Goal: Check status: Verify the current state of an ongoing process or item

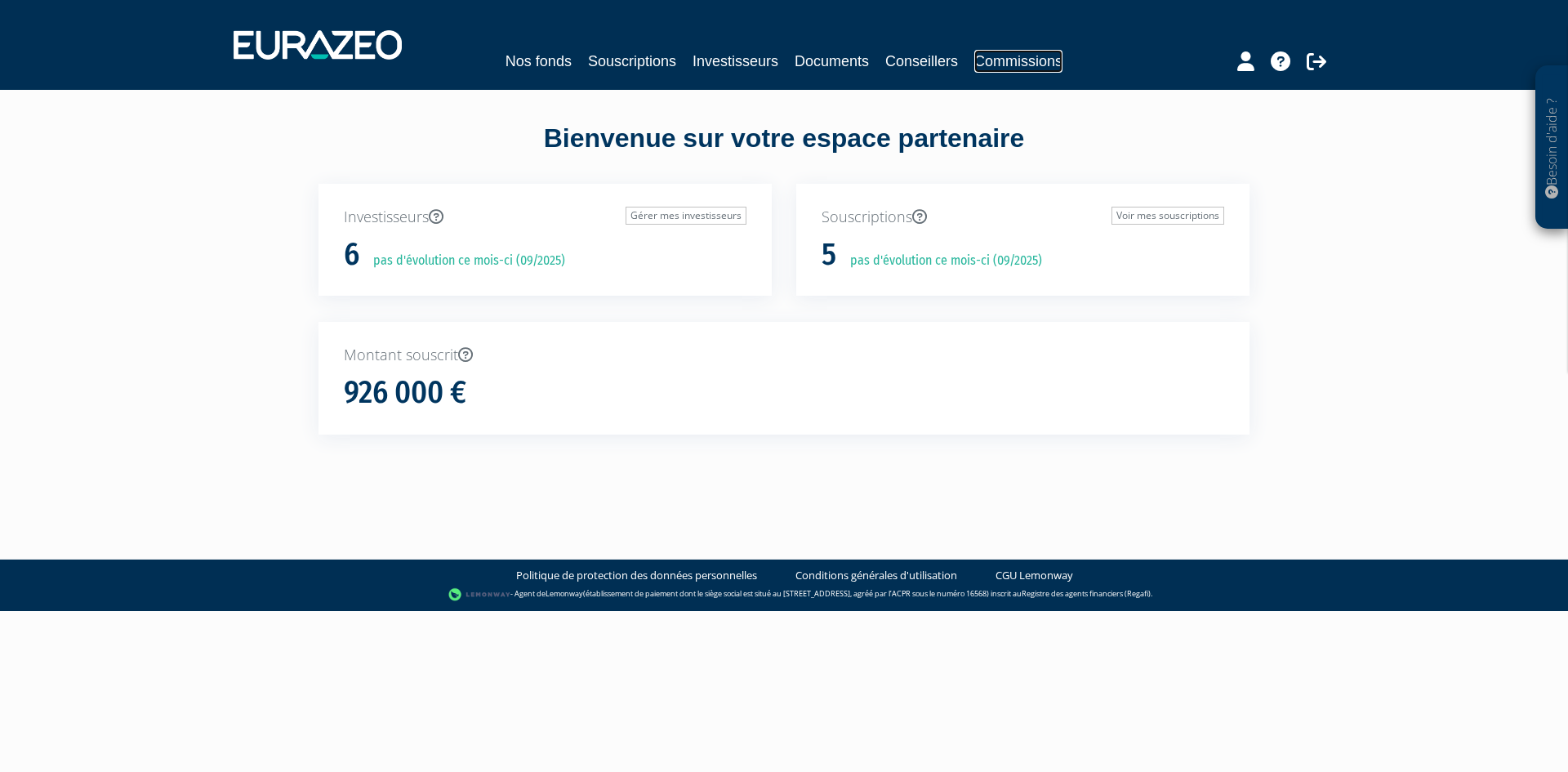
click at [1020, 56] on link "Commissions" at bounding box center [1018, 61] width 88 height 22
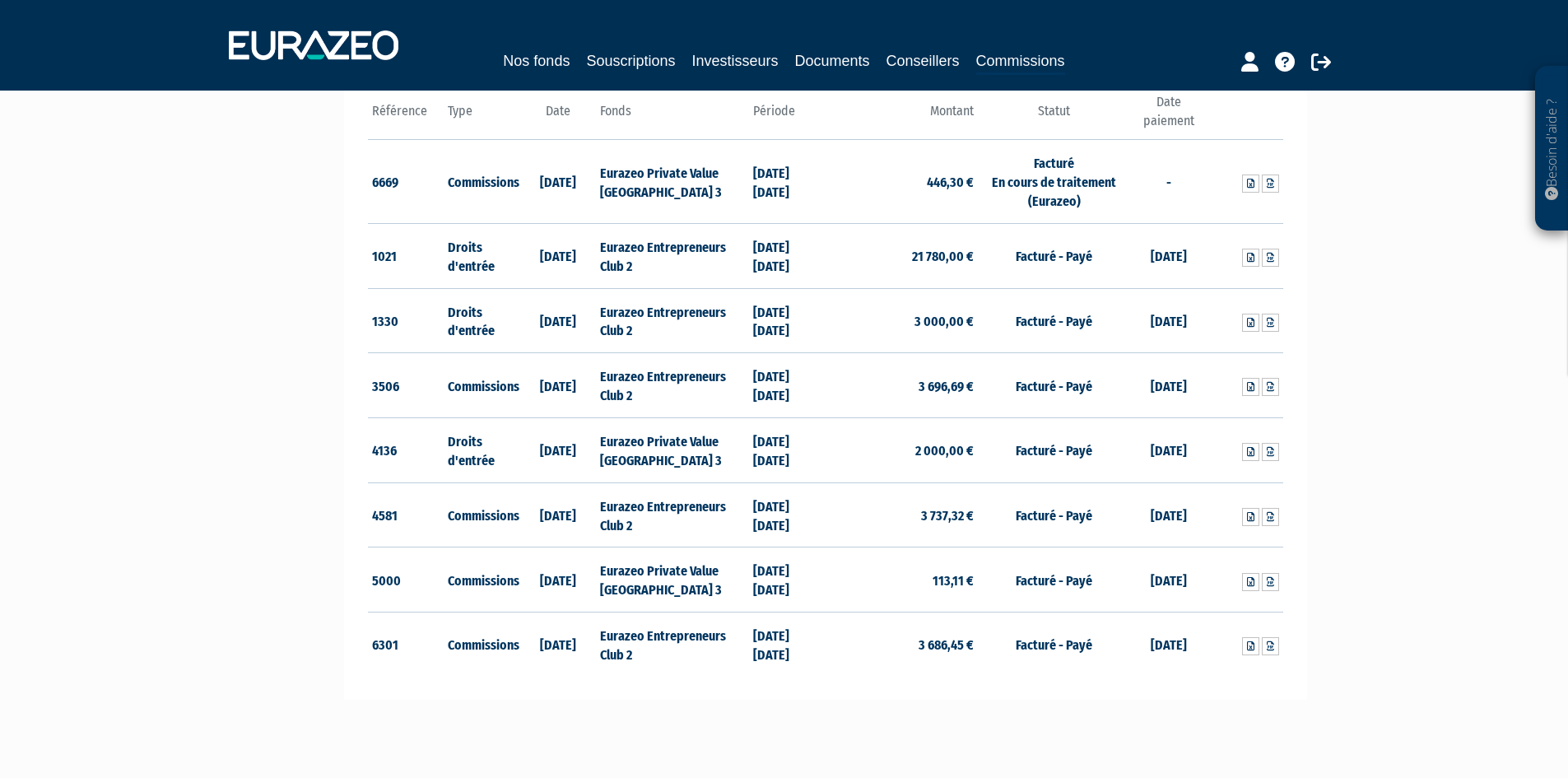
scroll to position [158, 0]
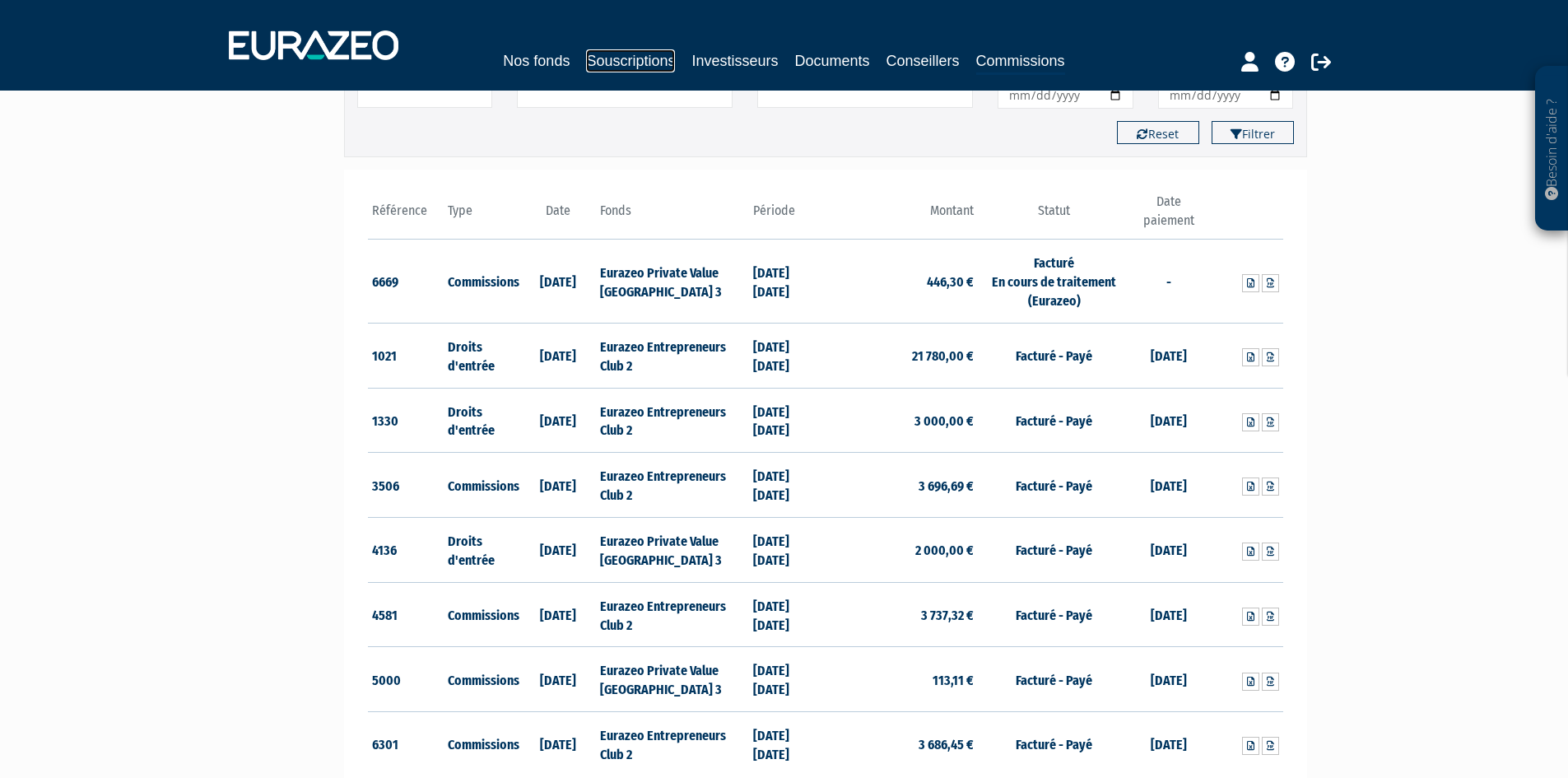
click at [622, 61] on link "Souscriptions" at bounding box center [631, 60] width 89 height 23
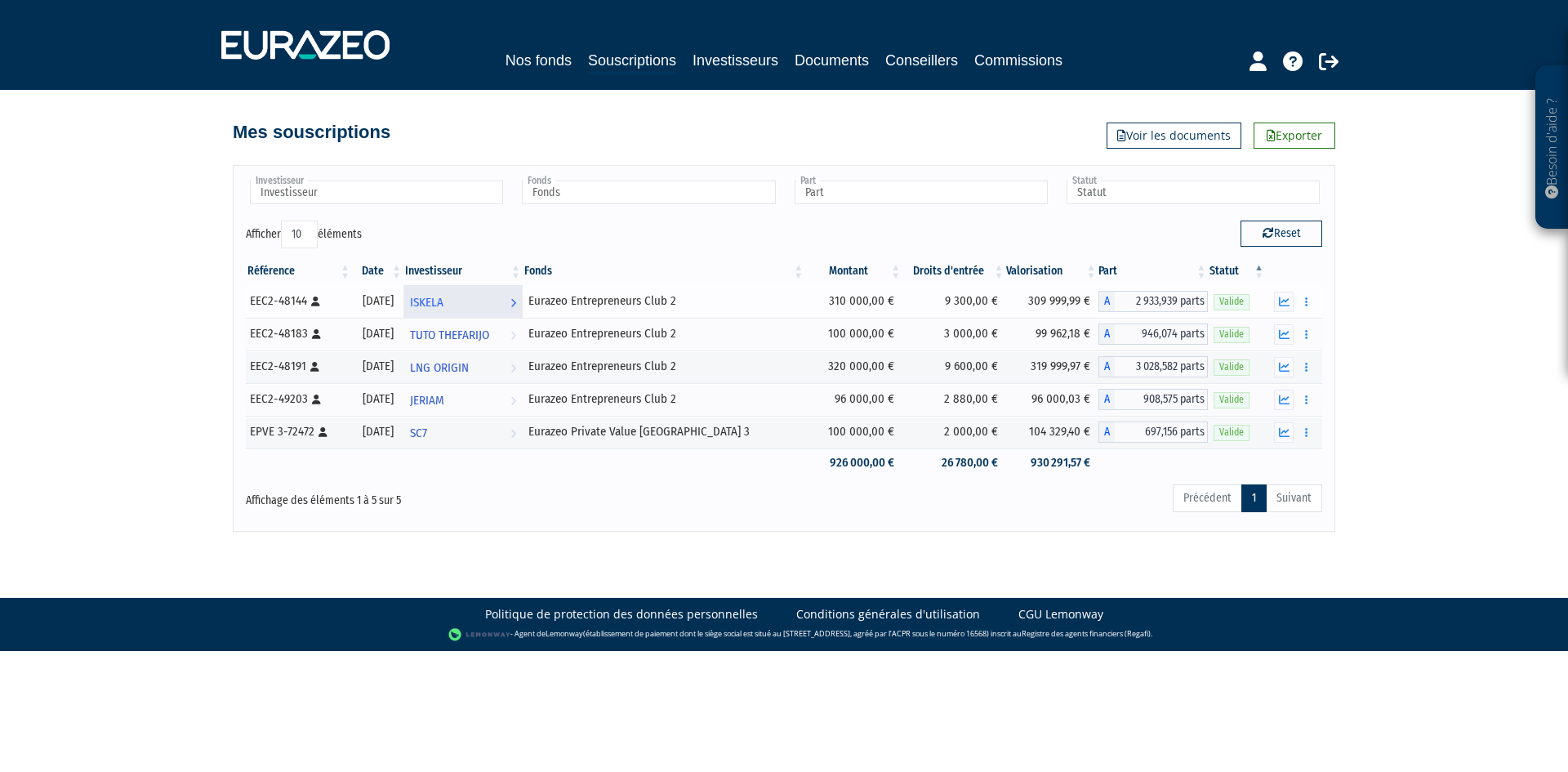
click at [443, 299] on span "ISKELA" at bounding box center [427, 303] width 33 height 30
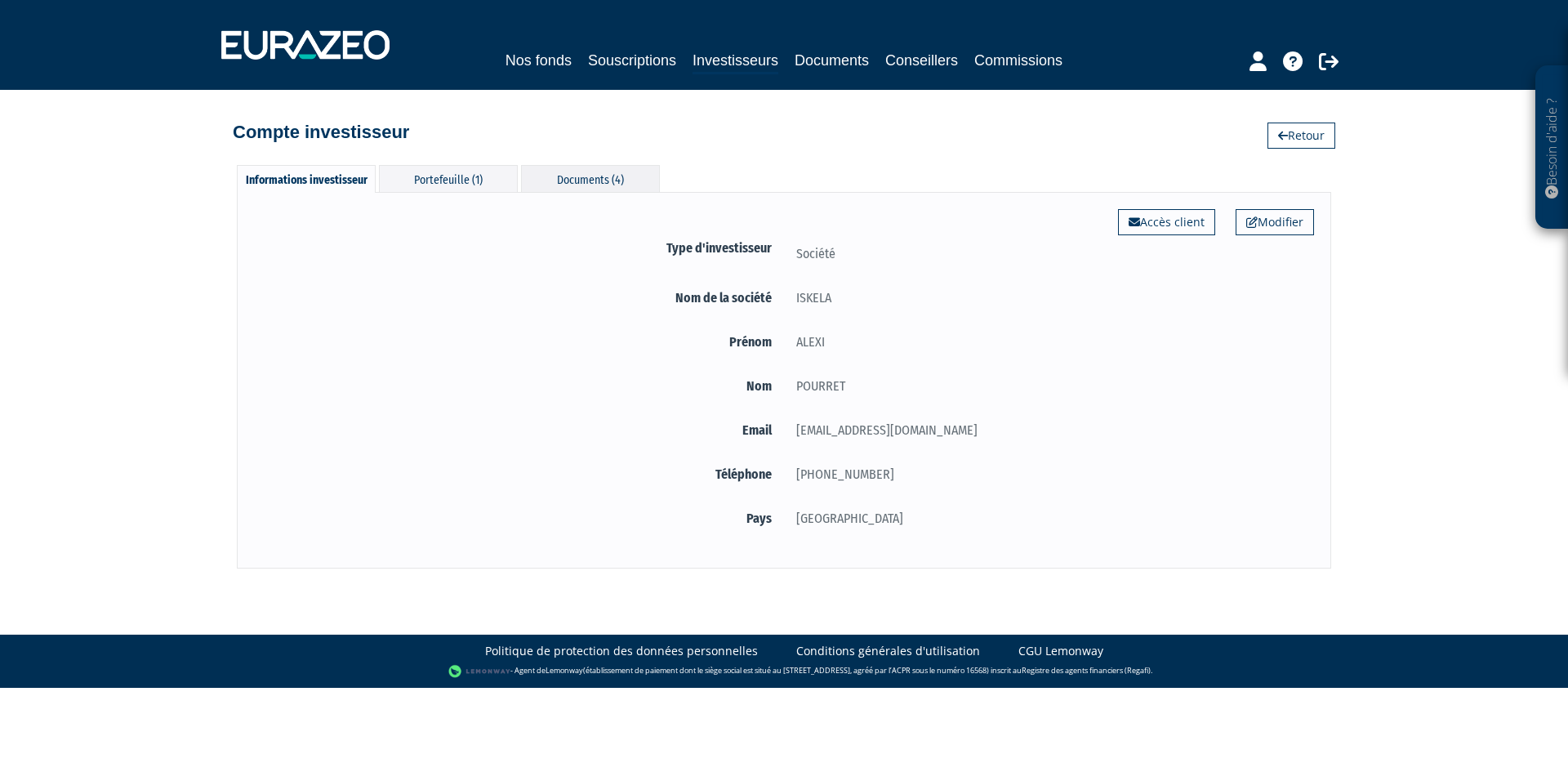
click at [601, 181] on div "Documents (4)" at bounding box center [590, 178] width 139 height 27
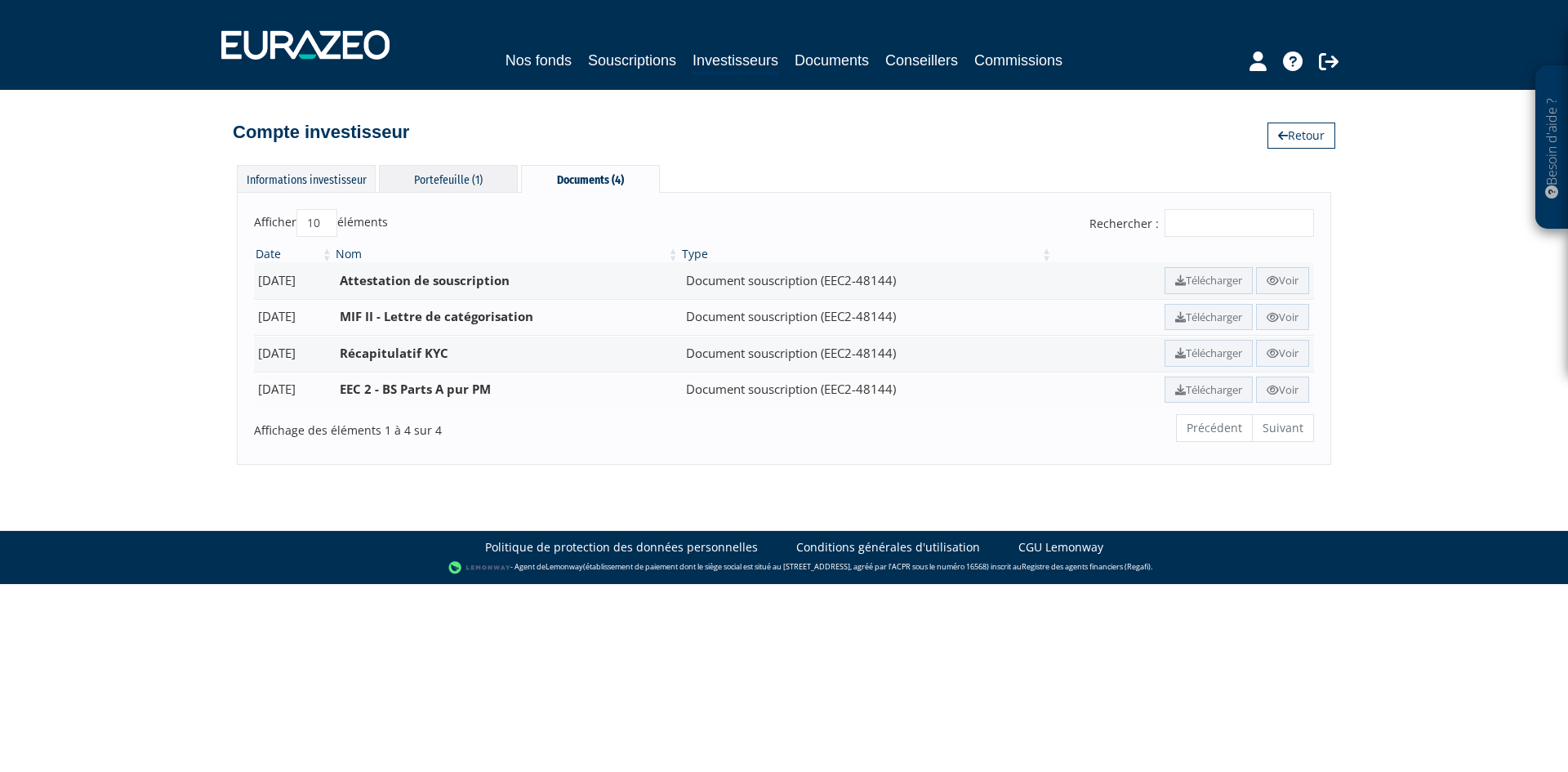
click at [460, 181] on div "Portefeuille (1)" at bounding box center [448, 178] width 139 height 27
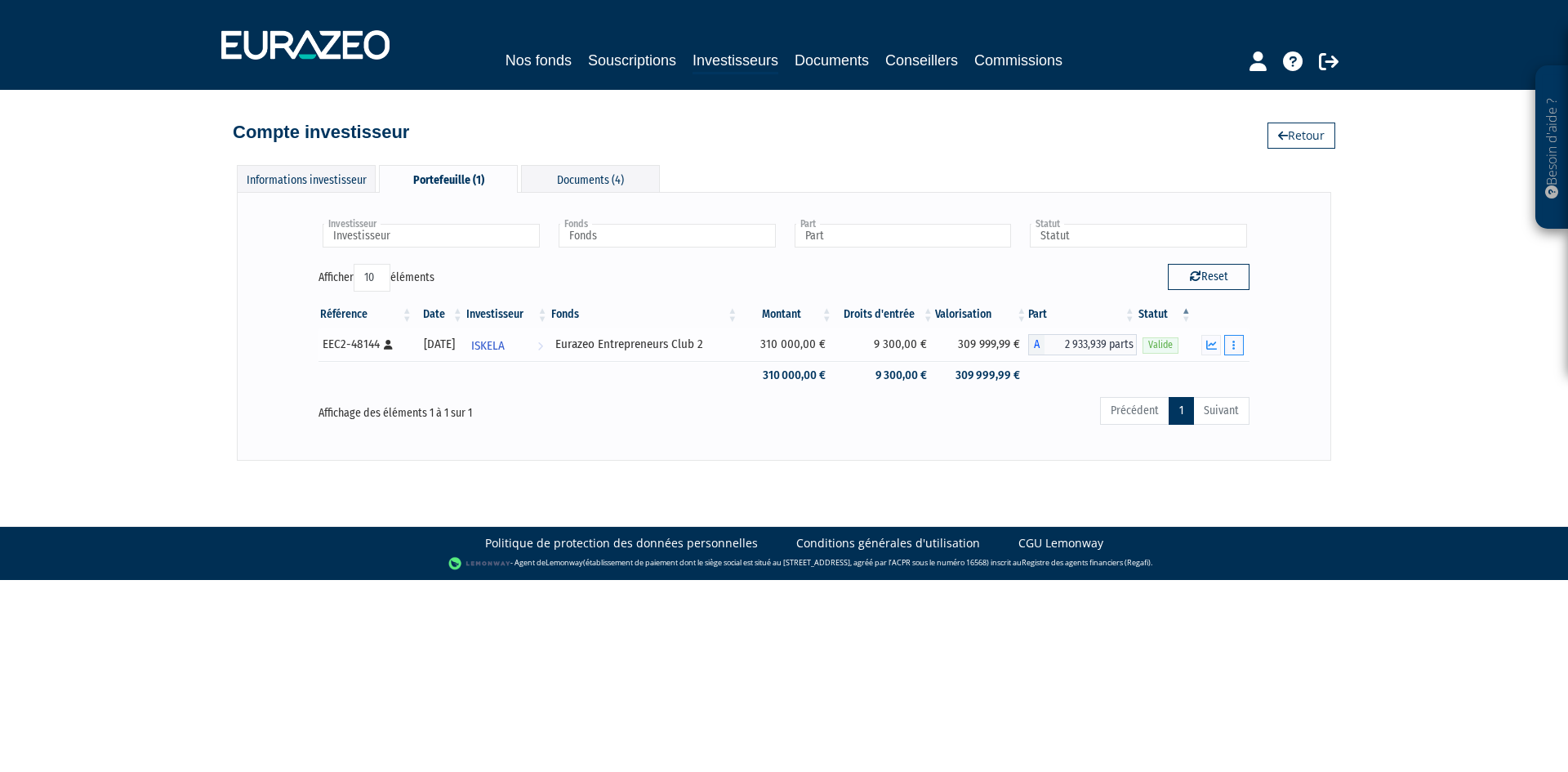
click at [1239, 340] on button "button" at bounding box center [1234, 345] width 20 height 21
click at [1208, 345] on icon "button" at bounding box center [1211, 344] width 11 height 11
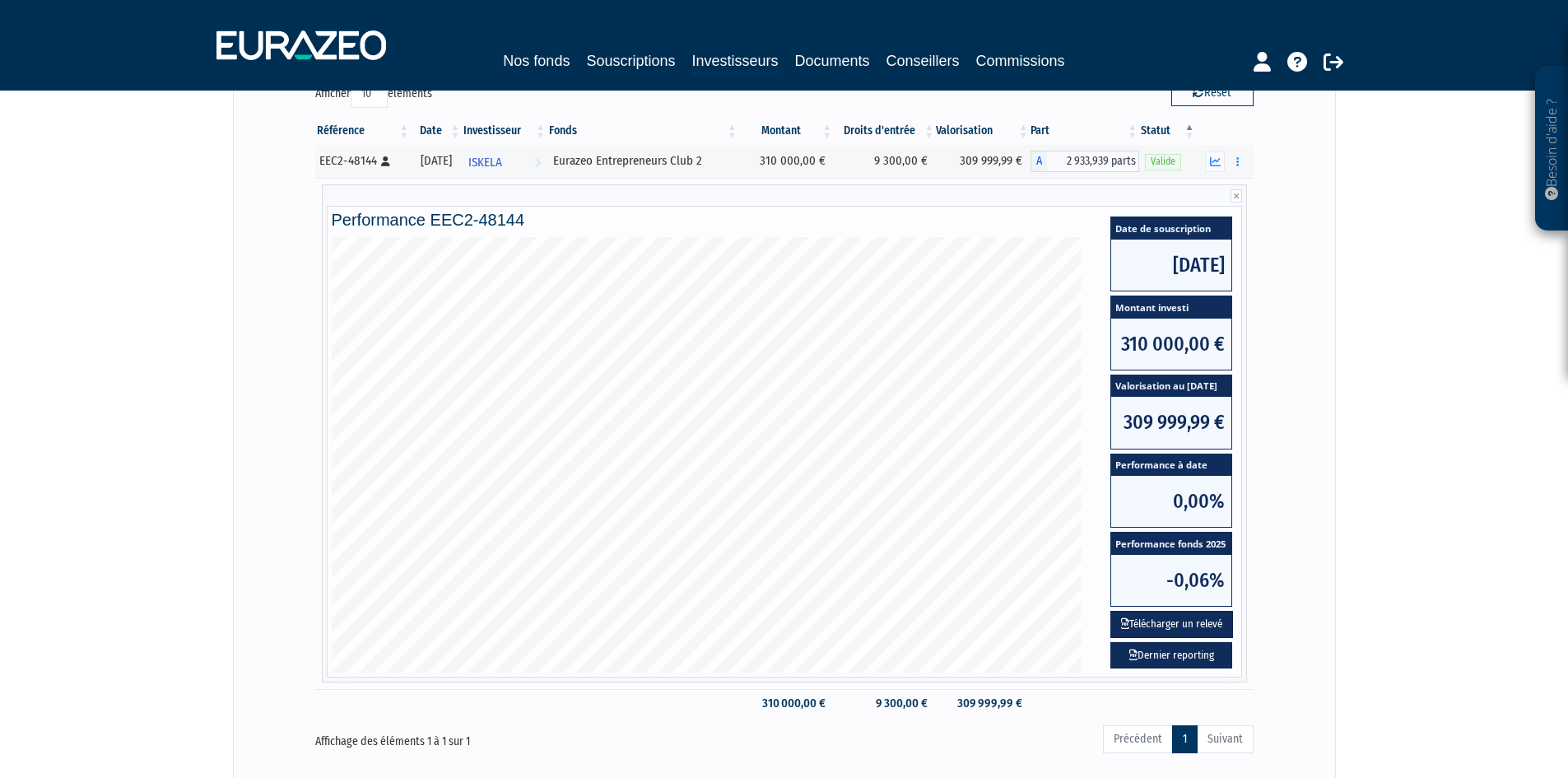
scroll to position [153, 0]
